Goal: Information Seeking & Learning: Check status

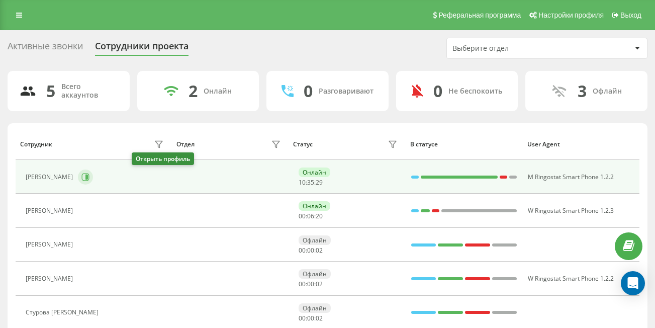
click at [89, 179] on icon at bounding box center [85, 177] width 8 height 8
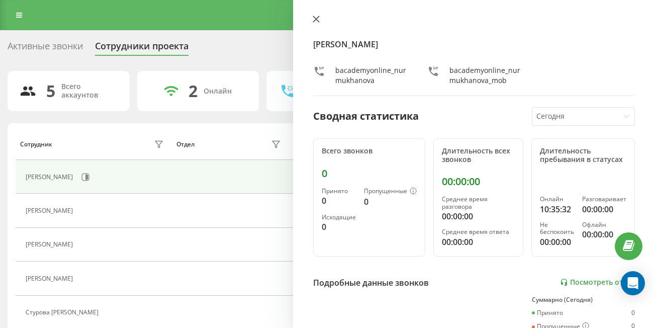
click at [313, 19] on icon at bounding box center [316, 19] width 7 height 7
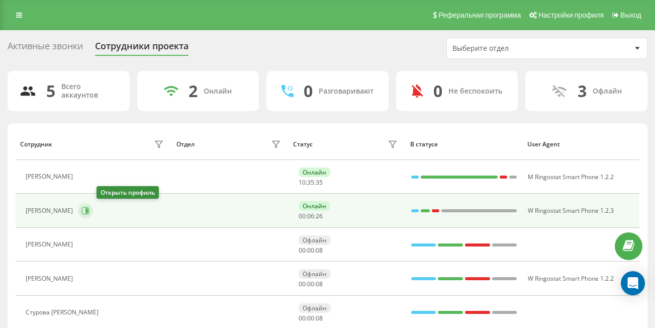
click at [89, 212] on icon at bounding box center [85, 211] width 8 height 8
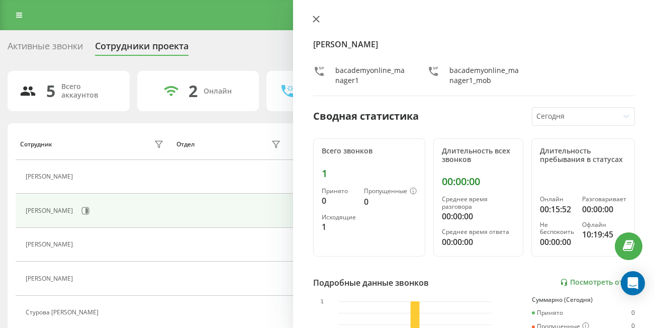
click at [315, 21] on icon at bounding box center [316, 19] width 6 height 6
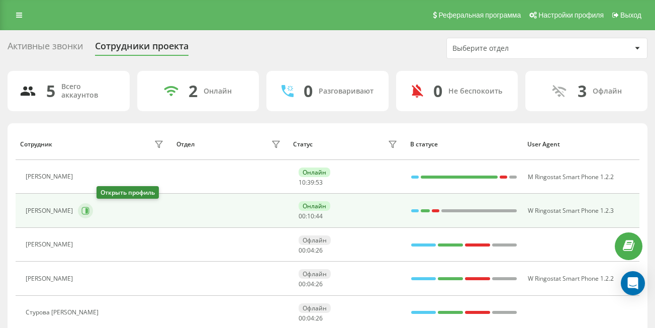
click at [88, 210] on icon at bounding box center [86, 210] width 3 height 5
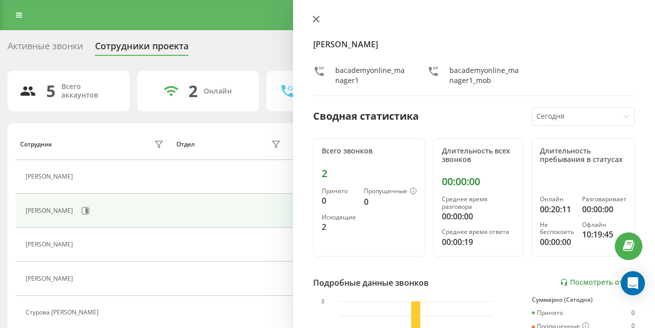
click at [320, 16] on button at bounding box center [316, 20] width 13 height 10
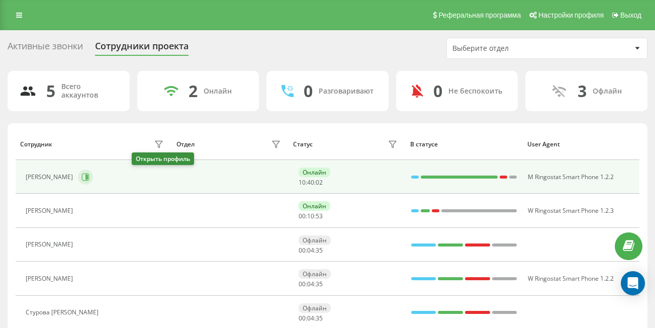
click at [88, 175] on icon at bounding box center [86, 176] width 3 height 5
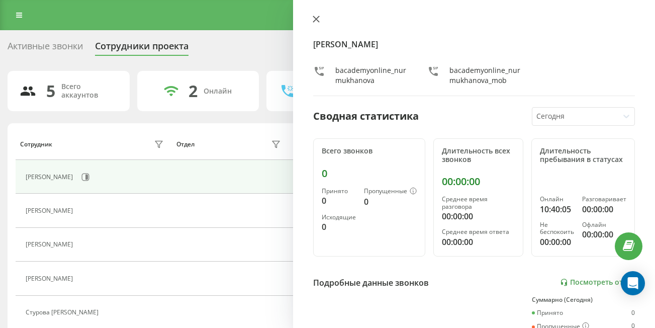
click at [313, 17] on icon at bounding box center [316, 19] width 6 height 6
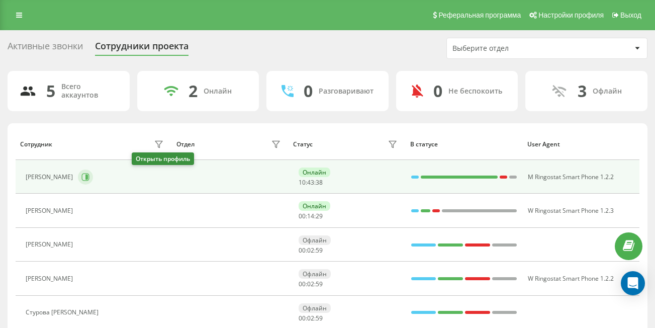
click at [89, 178] on icon at bounding box center [85, 177] width 8 height 8
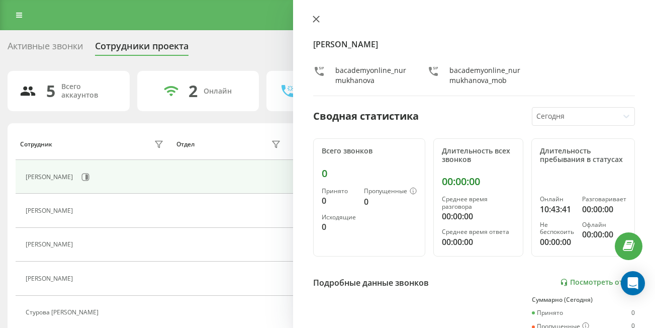
click at [317, 21] on icon at bounding box center [316, 19] width 7 height 7
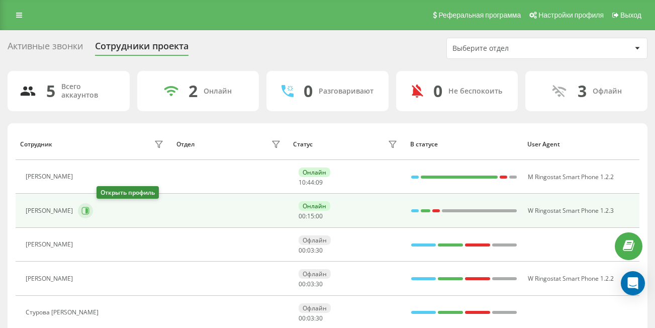
click at [89, 210] on icon at bounding box center [85, 211] width 8 height 8
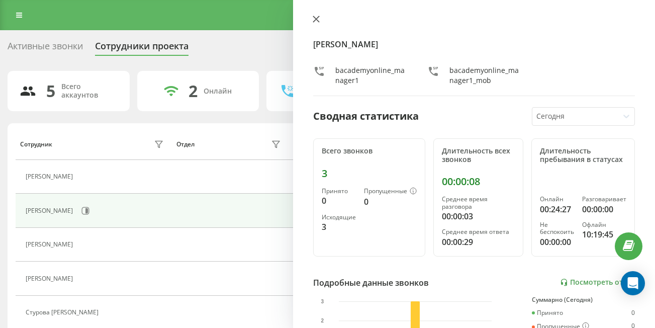
click at [318, 19] on icon at bounding box center [316, 19] width 7 height 7
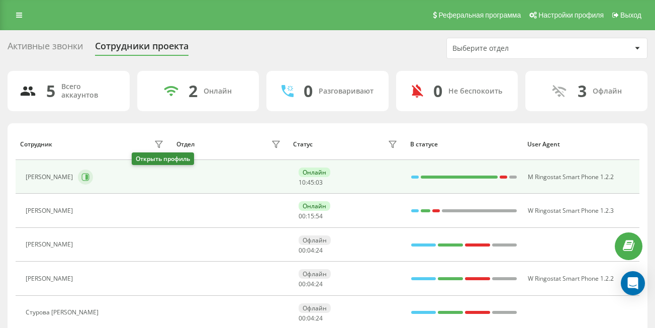
click at [93, 175] on button at bounding box center [85, 176] width 15 height 15
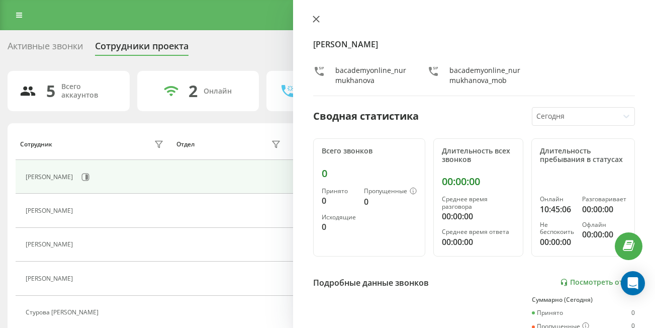
click at [316, 16] on icon at bounding box center [316, 19] width 7 height 7
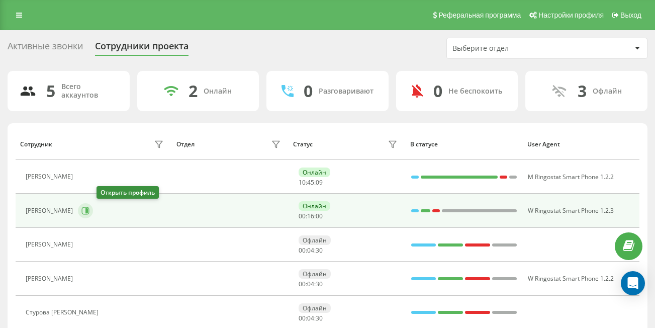
click at [89, 209] on icon at bounding box center [85, 211] width 8 height 8
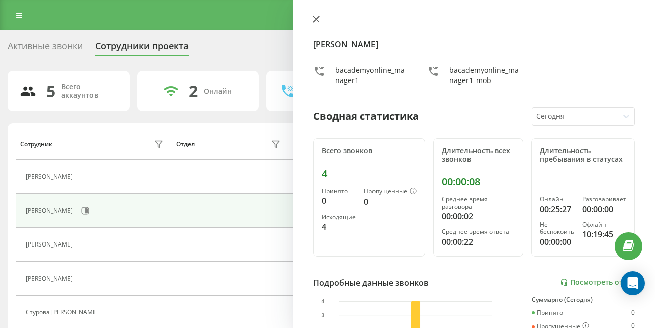
click at [314, 17] on icon at bounding box center [316, 19] width 6 height 6
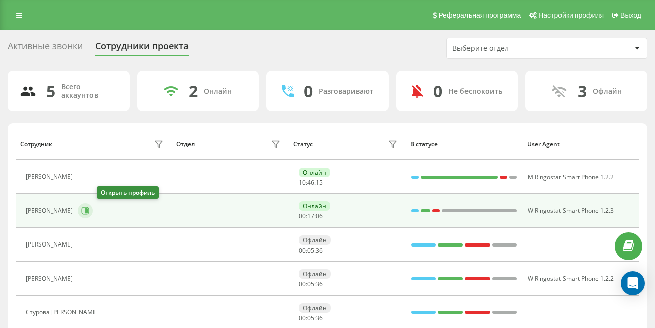
click at [89, 211] on icon at bounding box center [85, 211] width 8 height 8
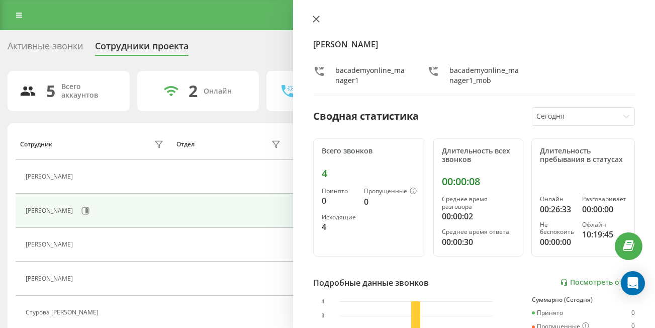
click at [315, 19] on icon at bounding box center [316, 19] width 7 height 7
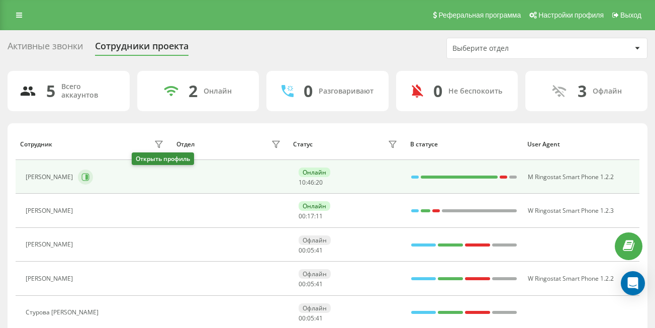
click at [89, 177] on icon at bounding box center [85, 177] width 8 height 8
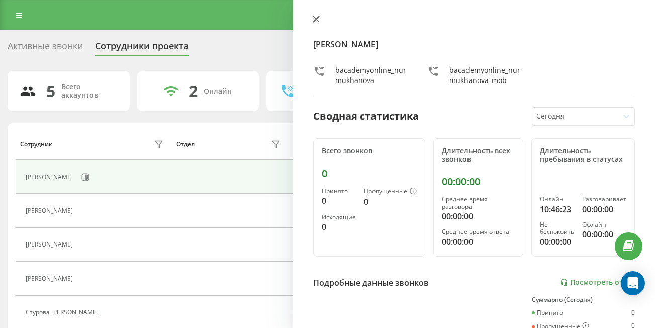
click at [316, 18] on icon at bounding box center [316, 19] width 7 height 7
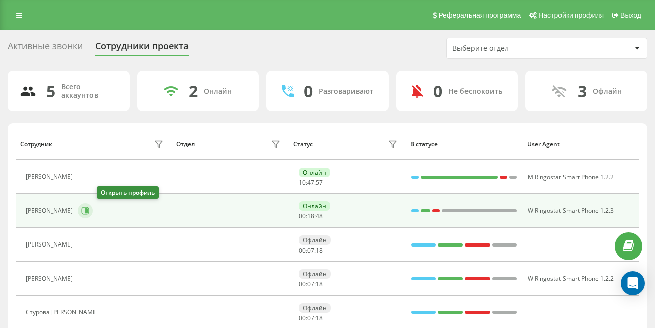
click at [89, 208] on icon at bounding box center [85, 211] width 8 height 8
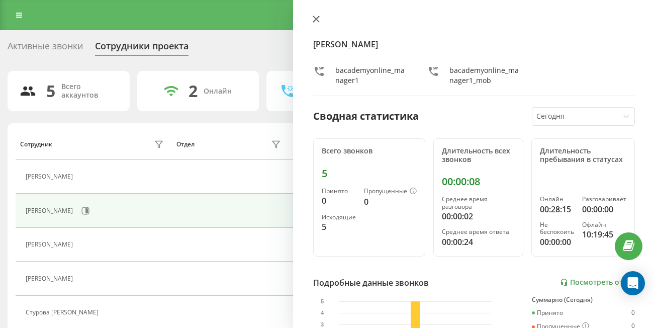
click at [316, 17] on icon at bounding box center [316, 19] width 7 height 7
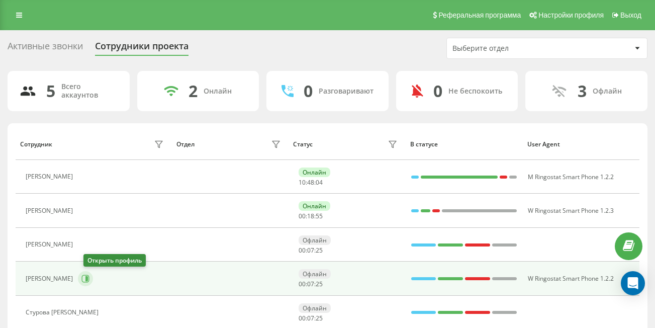
click at [88, 279] on icon at bounding box center [86, 278] width 3 height 5
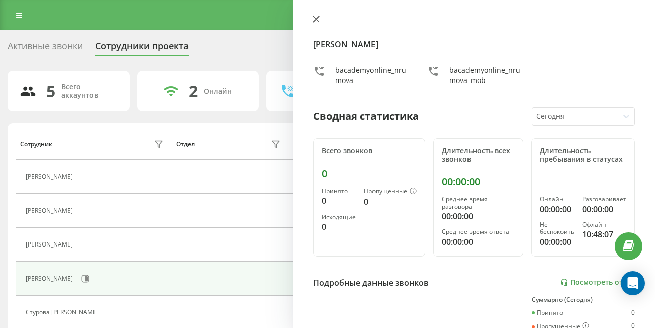
click at [318, 18] on icon at bounding box center [316, 19] width 7 height 7
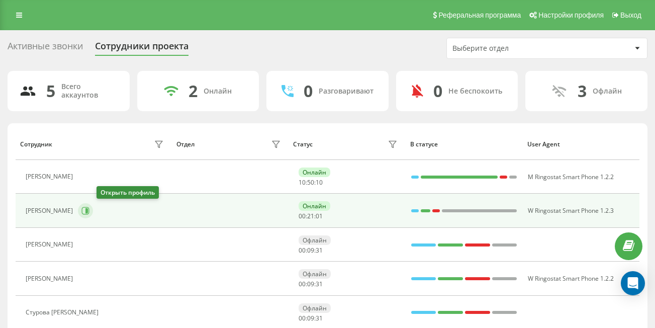
click at [89, 213] on icon at bounding box center [85, 211] width 8 height 8
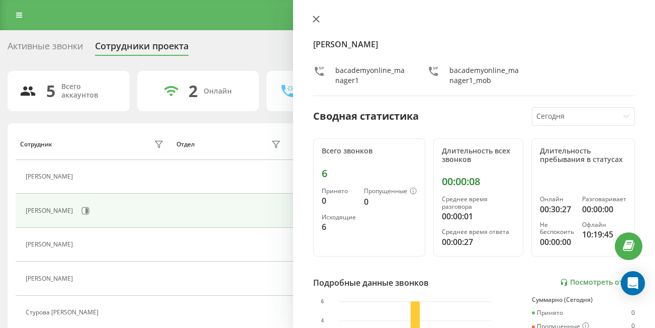
click at [315, 20] on icon at bounding box center [316, 19] width 7 height 7
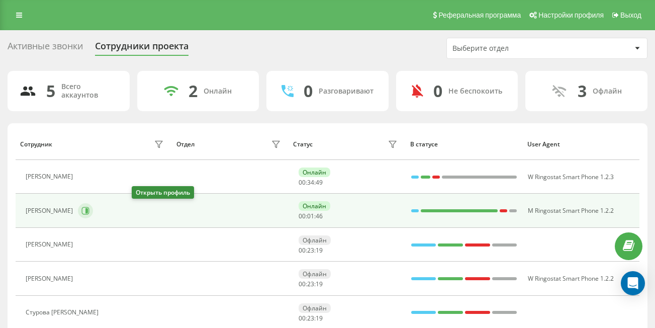
click at [89, 210] on icon at bounding box center [85, 211] width 8 height 8
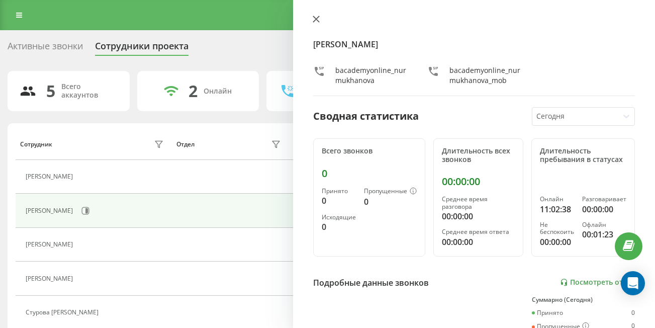
click at [317, 18] on icon at bounding box center [316, 19] width 6 height 6
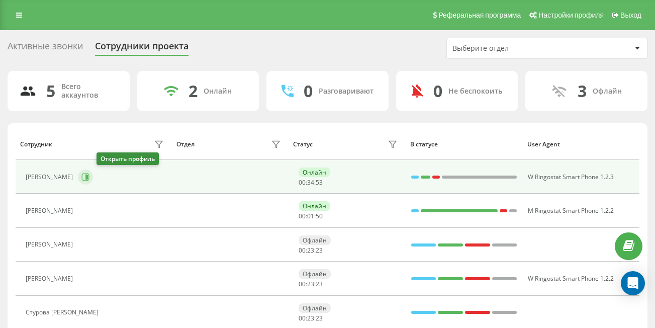
click at [89, 178] on icon at bounding box center [85, 177] width 8 height 8
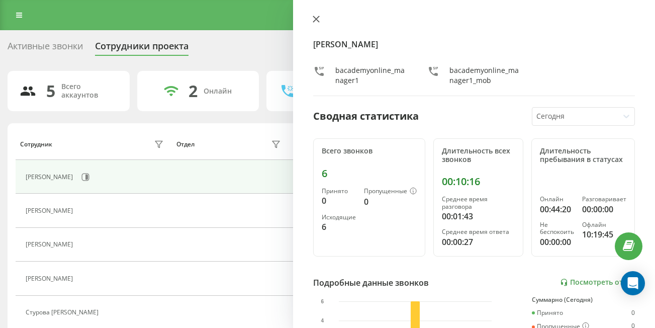
click at [320, 21] on button at bounding box center [316, 20] width 13 height 10
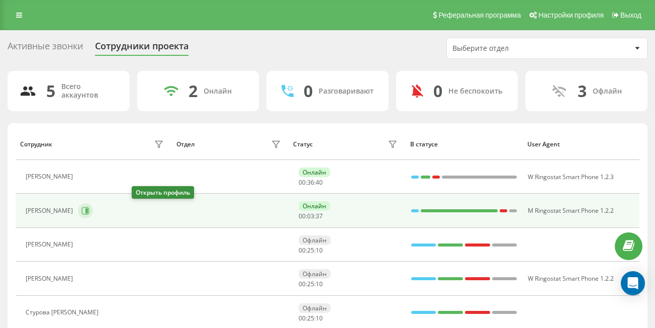
click at [89, 209] on icon at bounding box center [85, 211] width 8 height 8
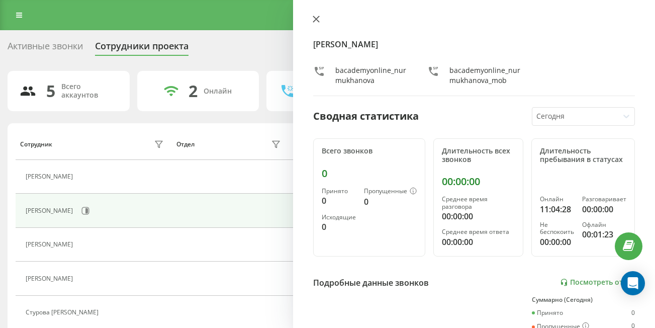
click at [315, 19] on icon at bounding box center [316, 19] width 6 height 6
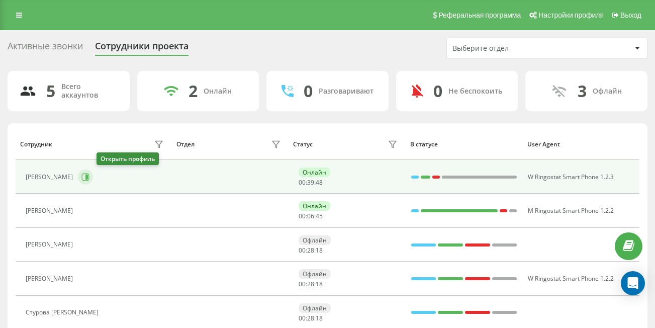
click at [89, 174] on icon at bounding box center [86, 177] width 8 height 8
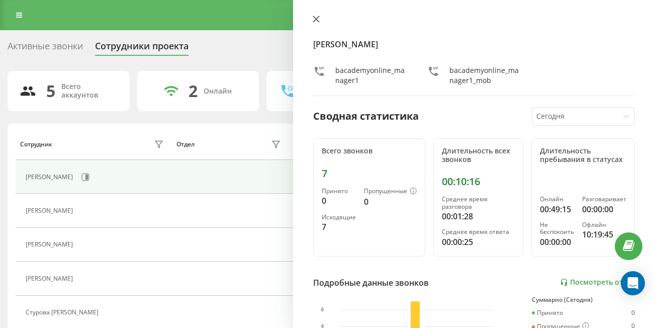
click at [315, 18] on icon at bounding box center [316, 19] width 6 height 6
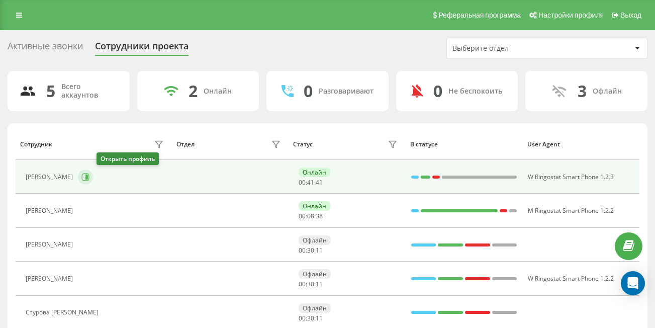
click at [89, 179] on icon at bounding box center [86, 177] width 8 height 8
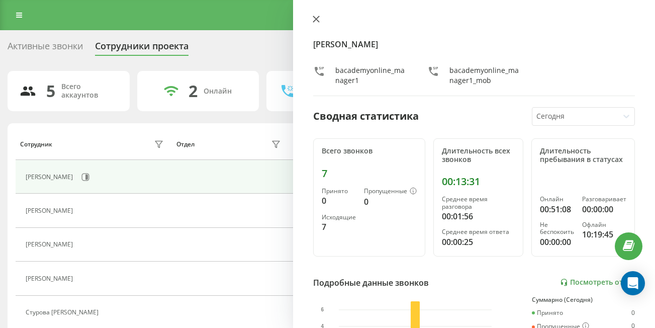
click at [315, 22] on icon at bounding box center [316, 19] width 7 height 7
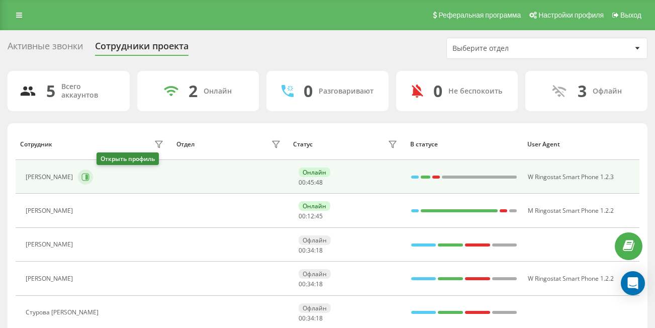
click at [88, 177] on icon at bounding box center [86, 176] width 3 height 5
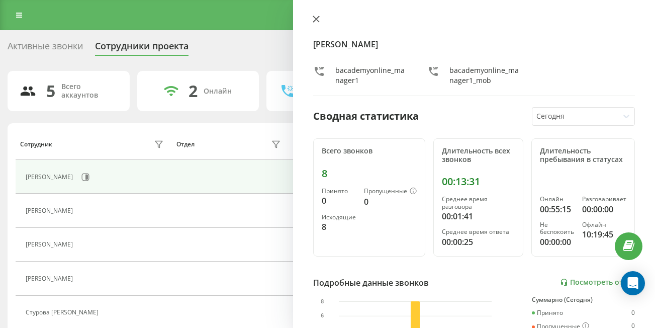
click at [315, 19] on icon at bounding box center [316, 19] width 6 height 6
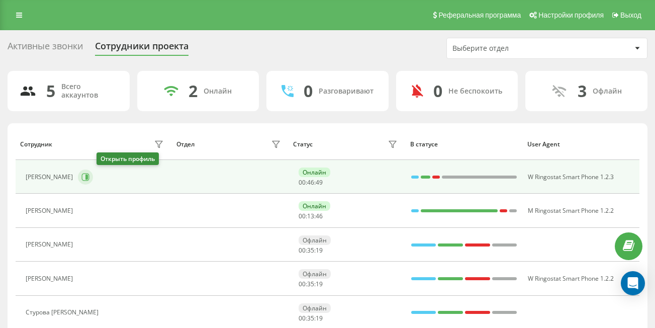
click at [89, 177] on icon at bounding box center [85, 177] width 8 height 8
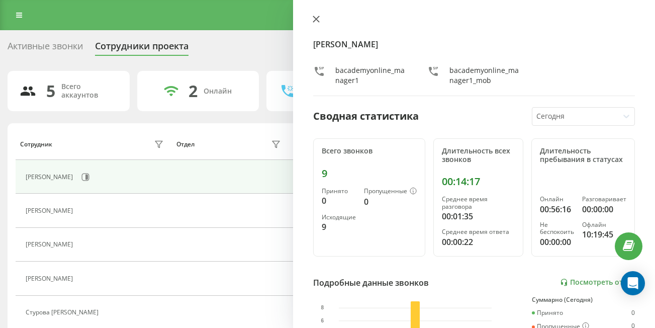
click at [317, 17] on icon at bounding box center [316, 19] width 7 height 7
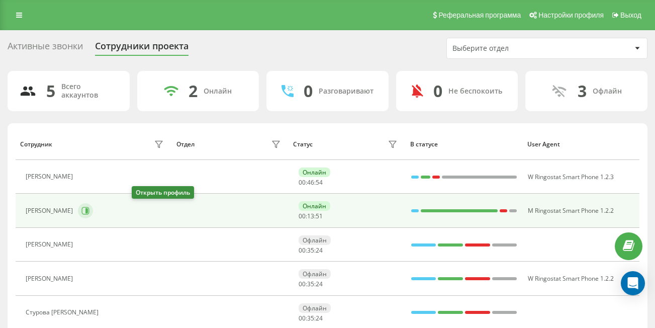
click at [89, 210] on icon at bounding box center [85, 211] width 8 height 8
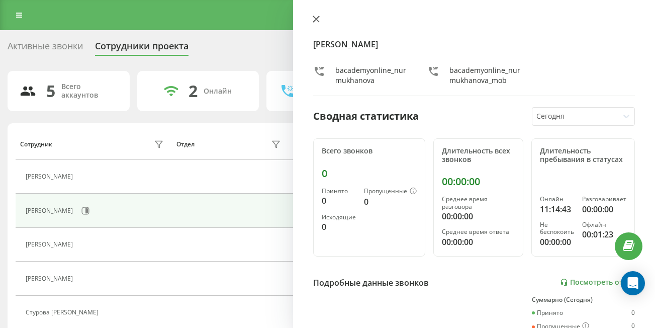
click at [317, 21] on icon at bounding box center [316, 19] width 7 height 7
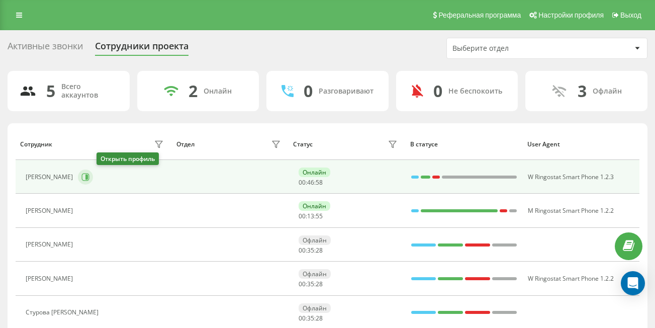
click at [89, 180] on icon at bounding box center [85, 177] width 8 height 8
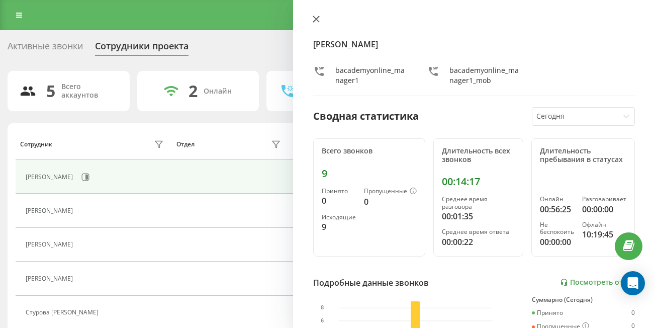
click at [317, 23] on button at bounding box center [316, 20] width 13 height 10
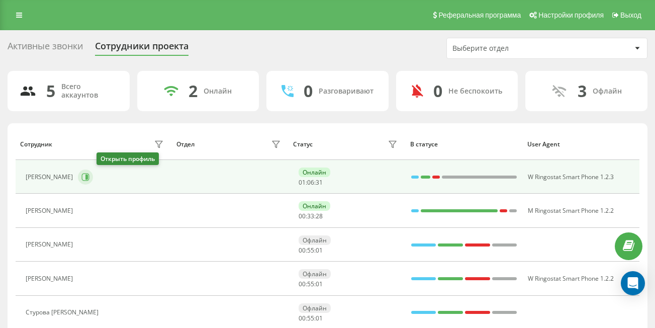
click at [89, 177] on icon at bounding box center [85, 177] width 8 height 8
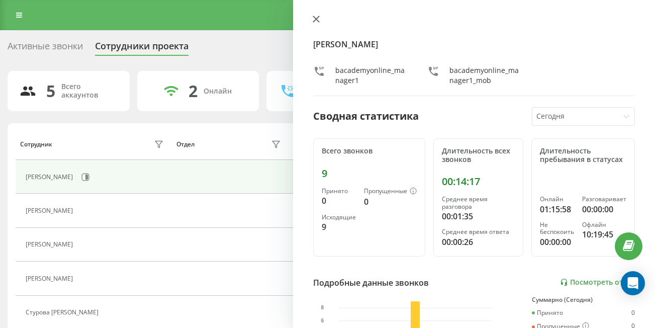
click at [317, 23] on button at bounding box center [316, 20] width 13 height 10
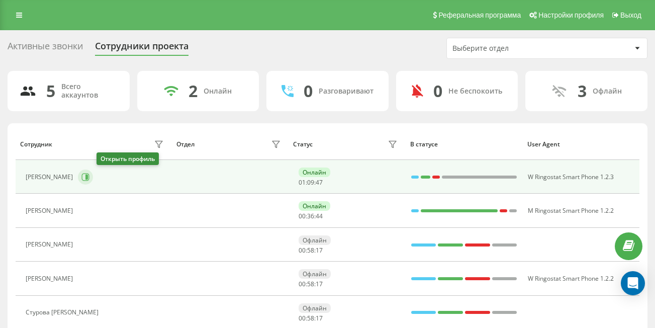
click at [88, 178] on icon at bounding box center [86, 176] width 3 height 5
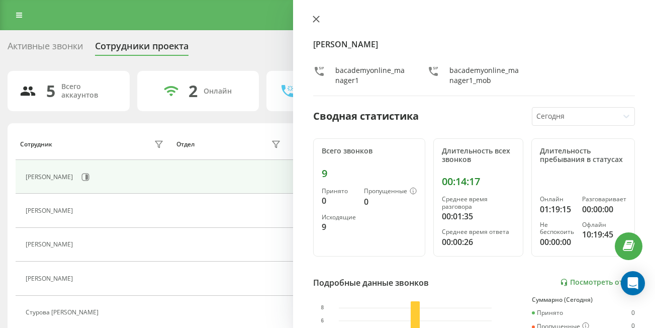
click at [316, 22] on icon at bounding box center [316, 19] width 7 height 7
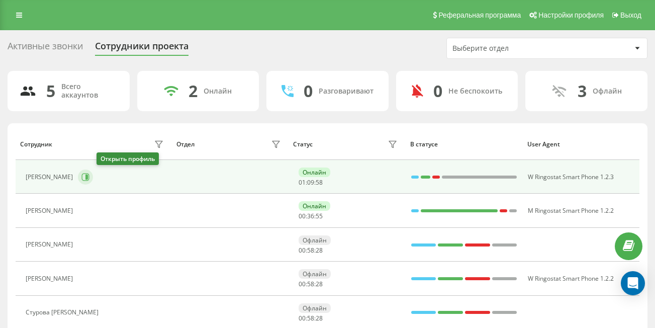
click at [89, 179] on icon at bounding box center [85, 177] width 8 height 8
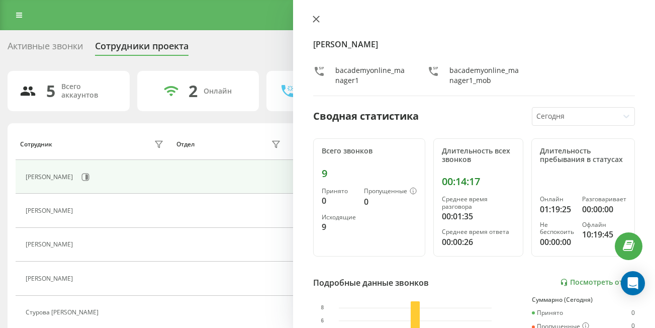
click at [318, 20] on icon at bounding box center [316, 19] width 7 height 7
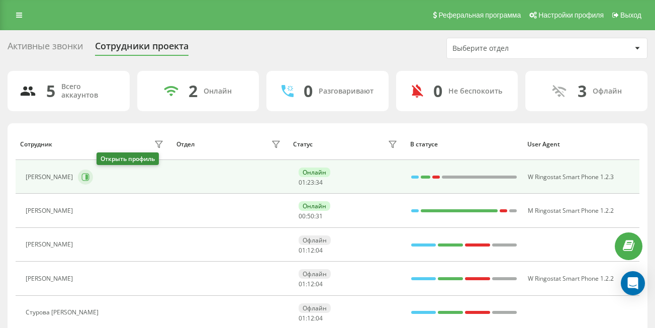
click at [88, 178] on icon at bounding box center [86, 176] width 3 height 5
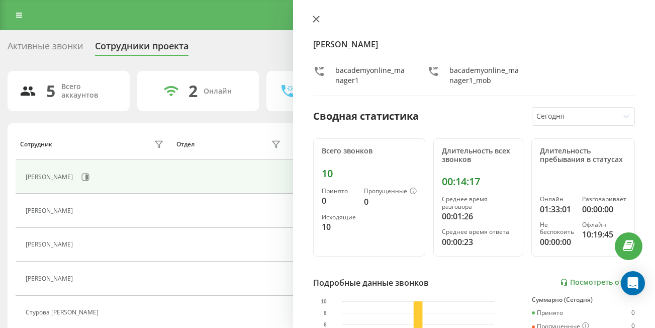
click at [314, 20] on icon at bounding box center [316, 19] width 7 height 7
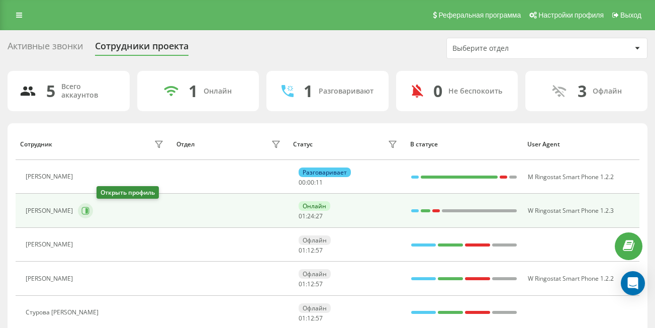
click at [88, 211] on icon at bounding box center [86, 210] width 3 height 5
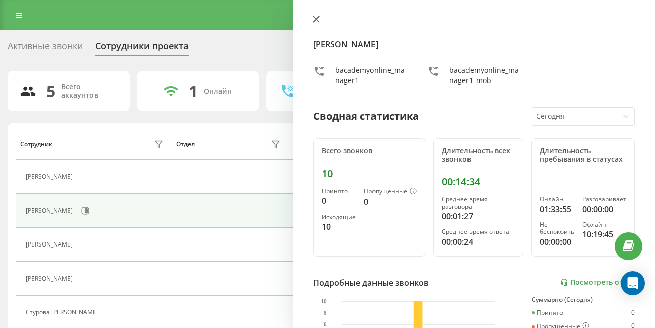
click at [316, 19] on icon at bounding box center [316, 19] width 6 height 6
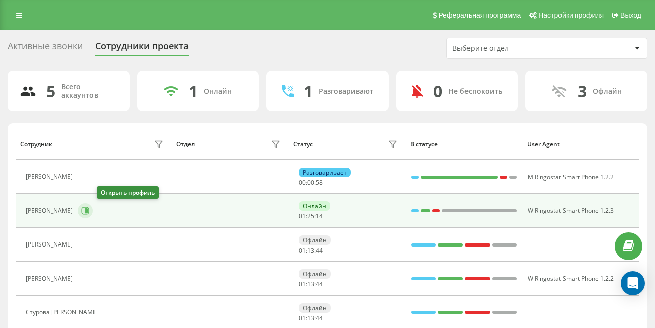
click at [89, 212] on icon at bounding box center [85, 211] width 8 height 8
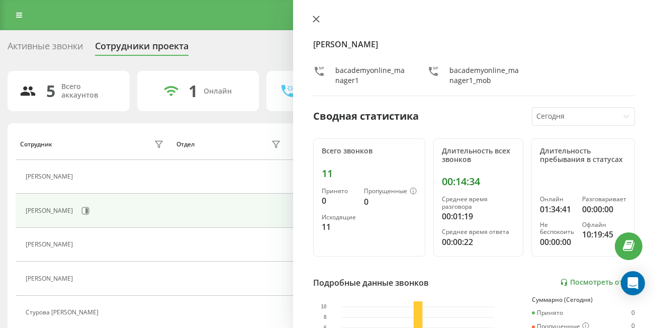
click at [317, 17] on icon at bounding box center [316, 19] width 7 height 7
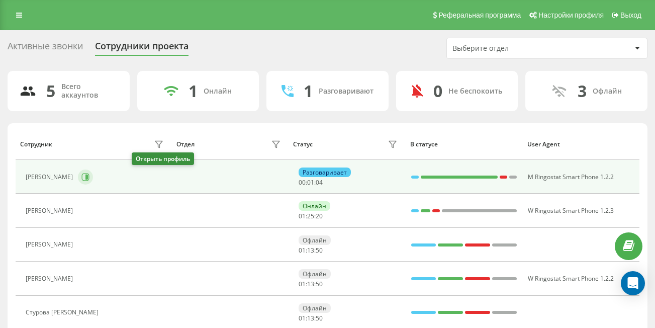
click at [88, 178] on icon at bounding box center [86, 176] width 3 height 5
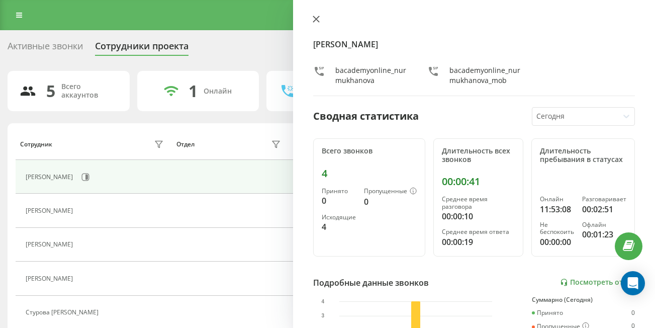
click at [317, 20] on icon at bounding box center [316, 19] width 6 height 6
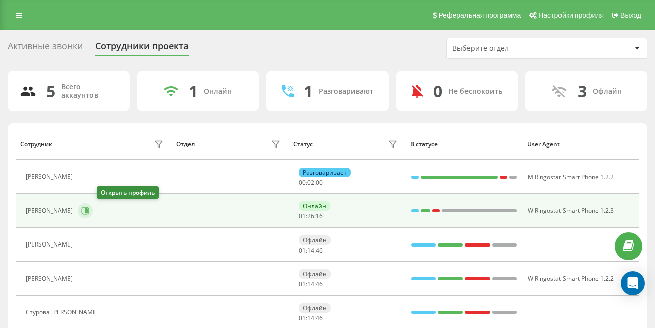
click at [88, 210] on icon at bounding box center [86, 210] width 3 height 5
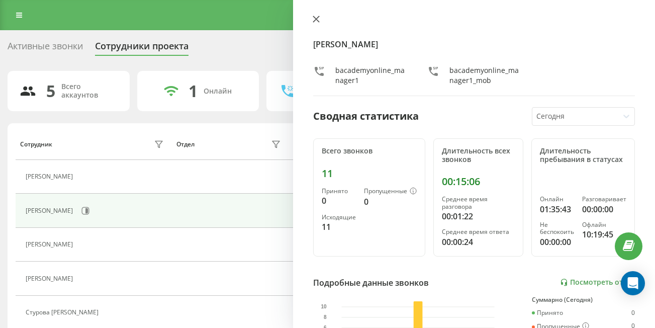
click at [314, 20] on icon at bounding box center [316, 19] width 7 height 7
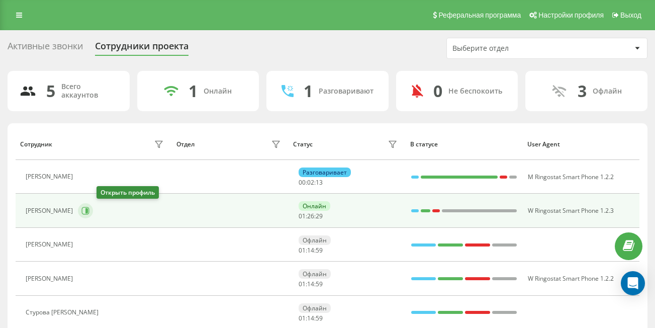
click at [89, 211] on icon at bounding box center [85, 211] width 8 height 8
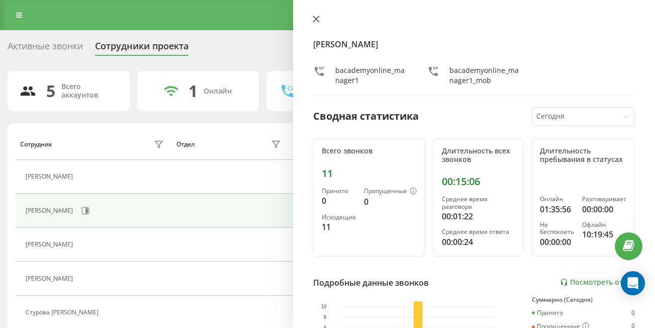
click at [316, 21] on icon at bounding box center [316, 19] width 7 height 7
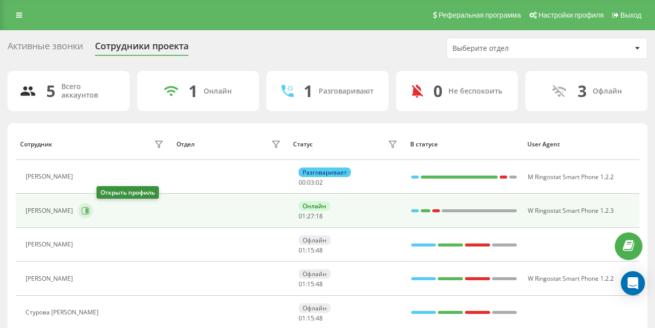
click at [89, 210] on icon at bounding box center [85, 211] width 8 height 8
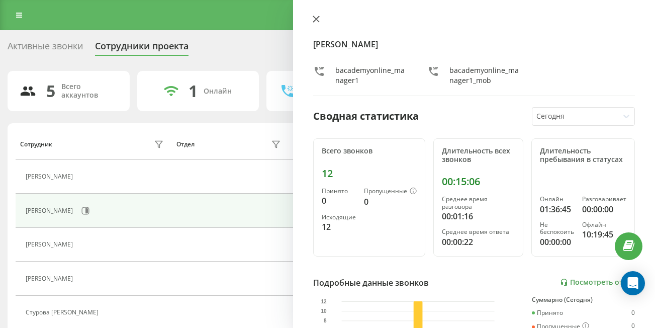
click at [314, 17] on icon at bounding box center [316, 19] width 6 height 6
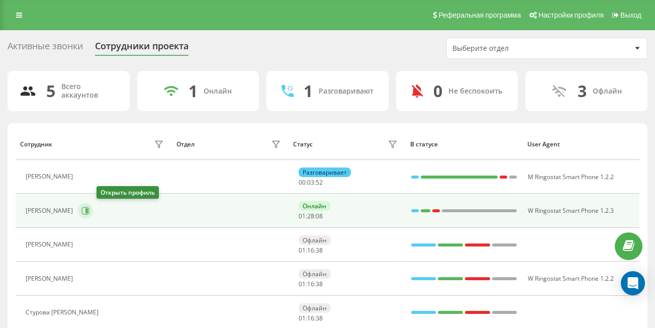
click at [93, 208] on button at bounding box center [85, 210] width 15 height 15
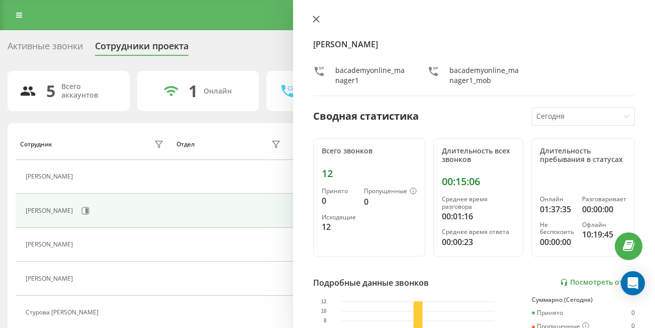
click at [316, 19] on icon at bounding box center [316, 19] width 6 height 6
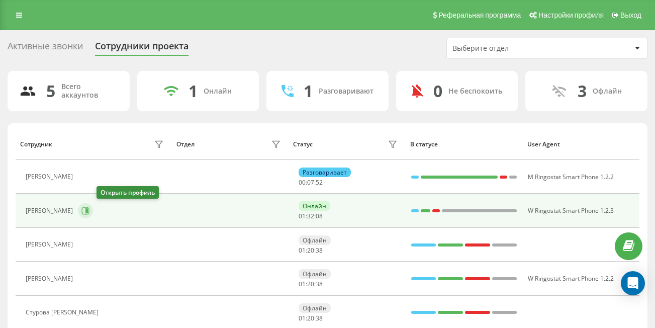
click at [88, 210] on icon at bounding box center [86, 210] width 3 height 5
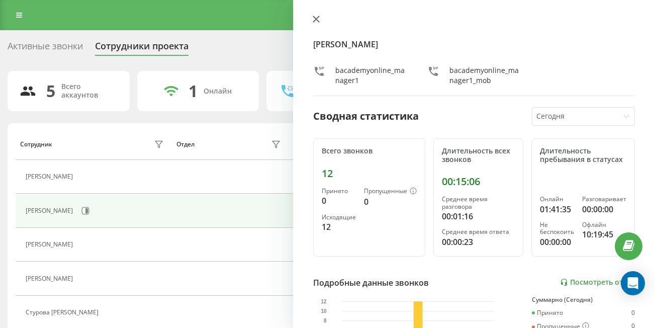
click at [317, 18] on icon at bounding box center [316, 19] width 6 height 6
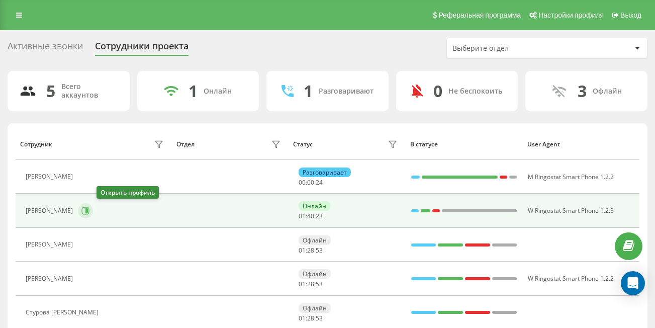
click at [93, 216] on button at bounding box center [85, 210] width 15 height 15
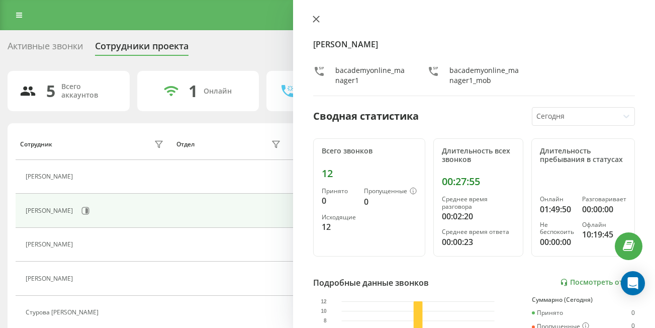
click at [319, 22] on icon at bounding box center [316, 19] width 6 height 6
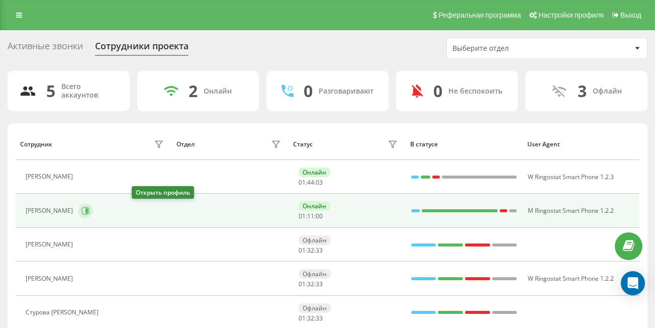
click at [88, 209] on icon at bounding box center [86, 210] width 3 height 5
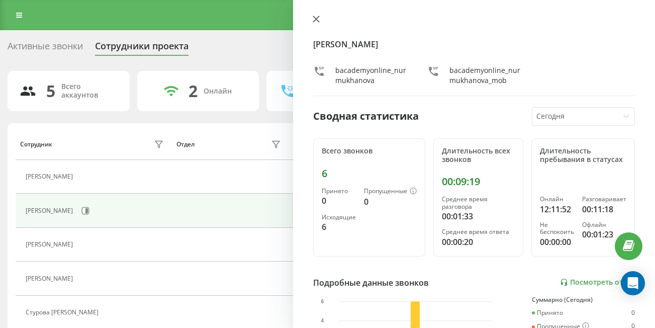
click at [319, 23] on button at bounding box center [316, 20] width 13 height 10
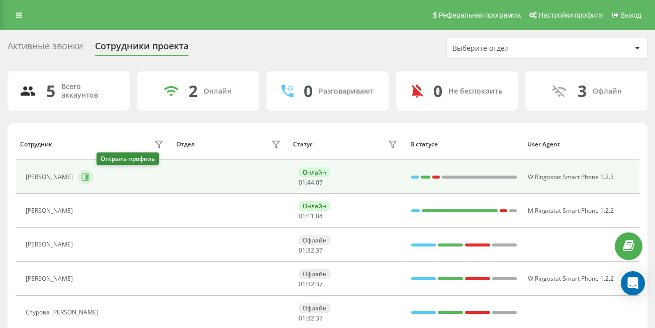
click at [89, 179] on icon at bounding box center [85, 177] width 8 height 8
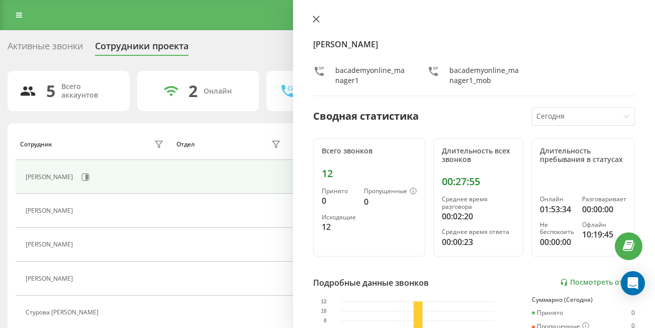
click at [313, 21] on icon at bounding box center [316, 19] width 7 height 7
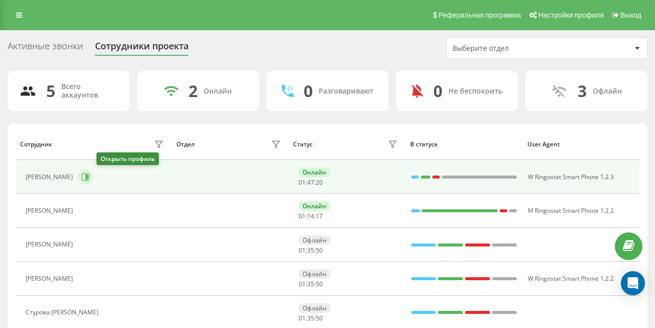
click at [88, 177] on icon at bounding box center [86, 176] width 3 height 5
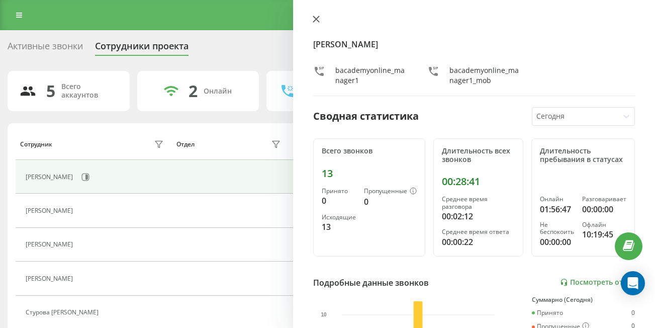
click at [314, 22] on icon at bounding box center [316, 19] width 6 height 6
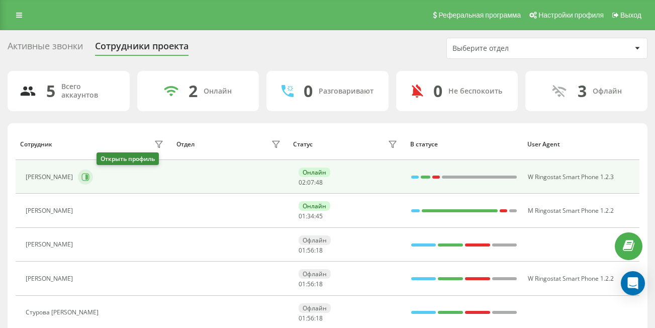
click at [88, 177] on icon at bounding box center [86, 176] width 3 height 5
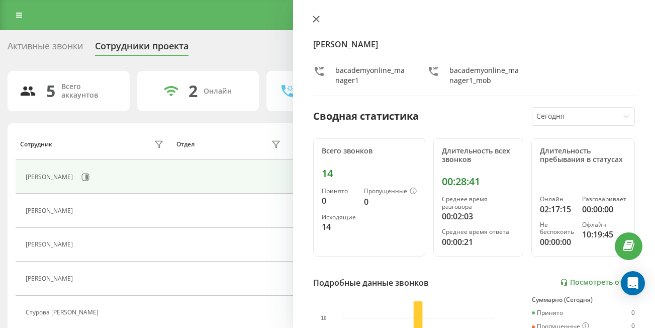
click at [320, 18] on button at bounding box center [316, 20] width 13 height 10
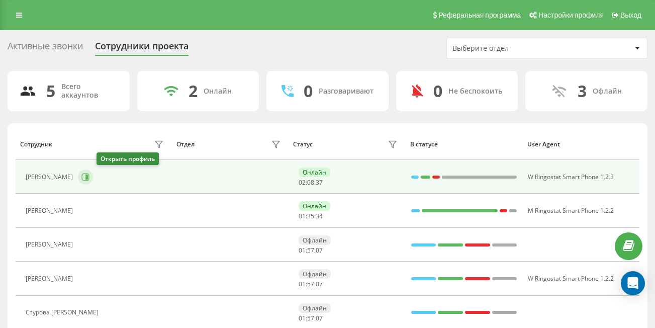
click at [89, 174] on icon at bounding box center [85, 177] width 8 height 8
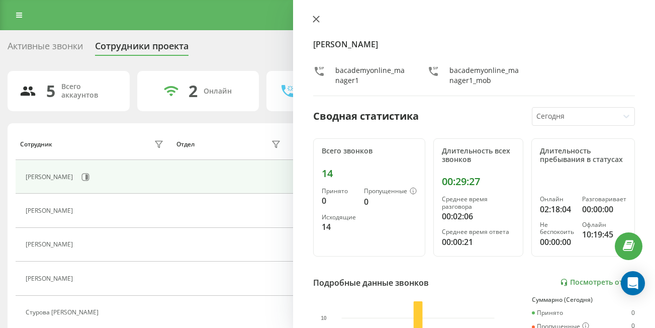
click at [317, 20] on icon at bounding box center [316, 19] width 6 height 6
